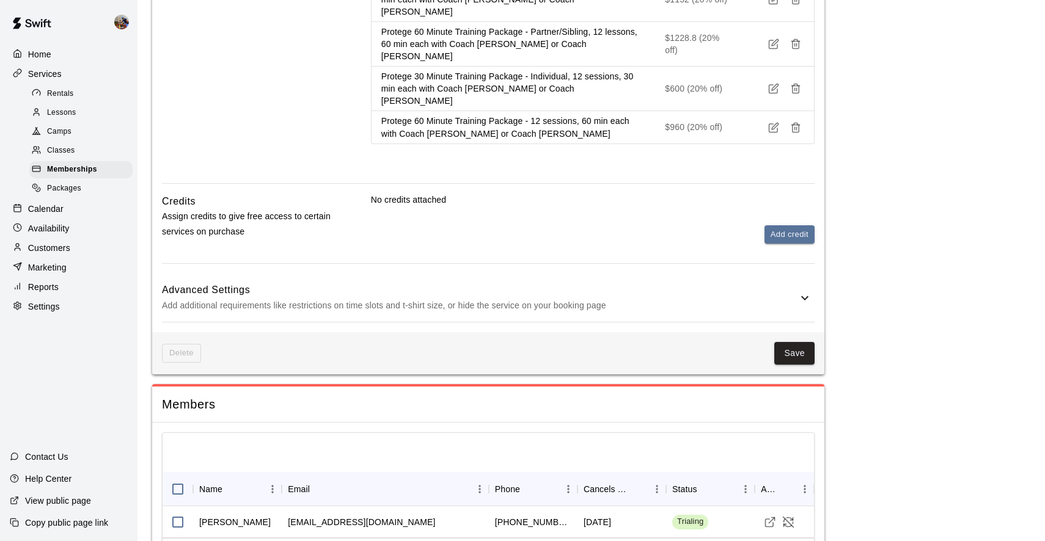
scroll to position [1075, 0]
click at [800, 343] on button "Save" at bounding box center [794, 354] width 40 height 23
